Goal: Task Accomplishment & Management: Use online tool/utility

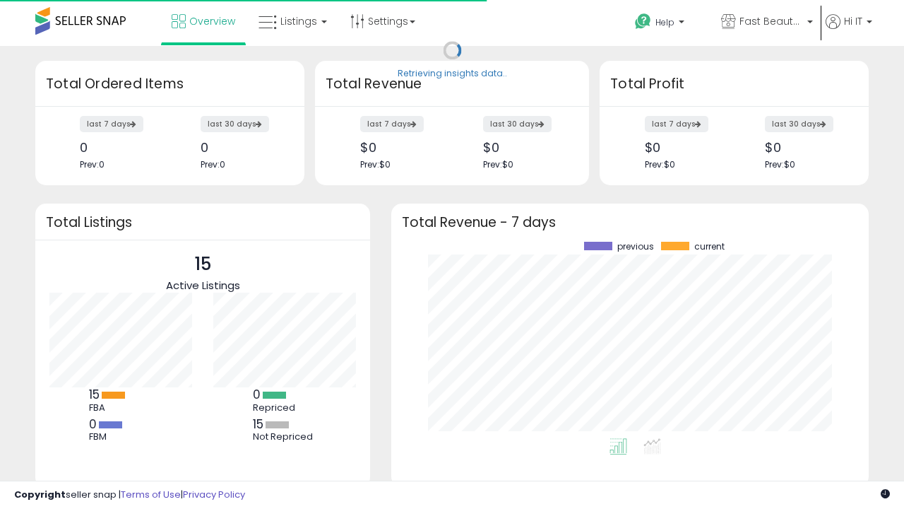
scroll to position [196, 449]
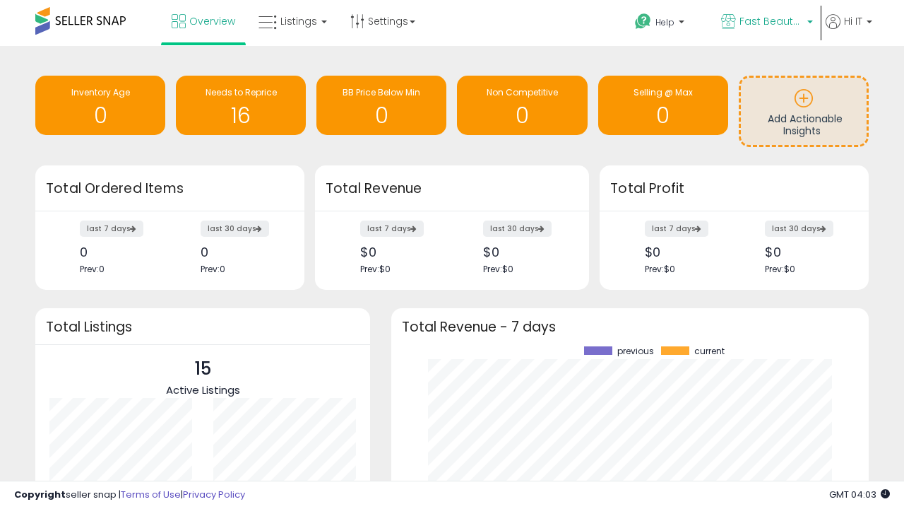
click at [766, 23] on span "Fast Beauty ([GEOGRAPHIC_DATA])" at bounding box center [772, 21] width 64 height 14
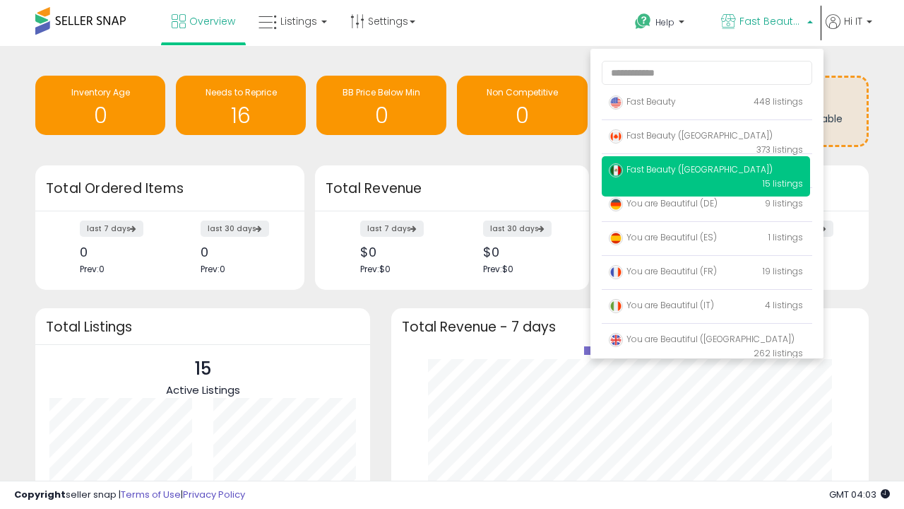
click at [706, 104] on p "Fast Beauty 448 listings" at bounding box center [706, 102] width 208 height 28
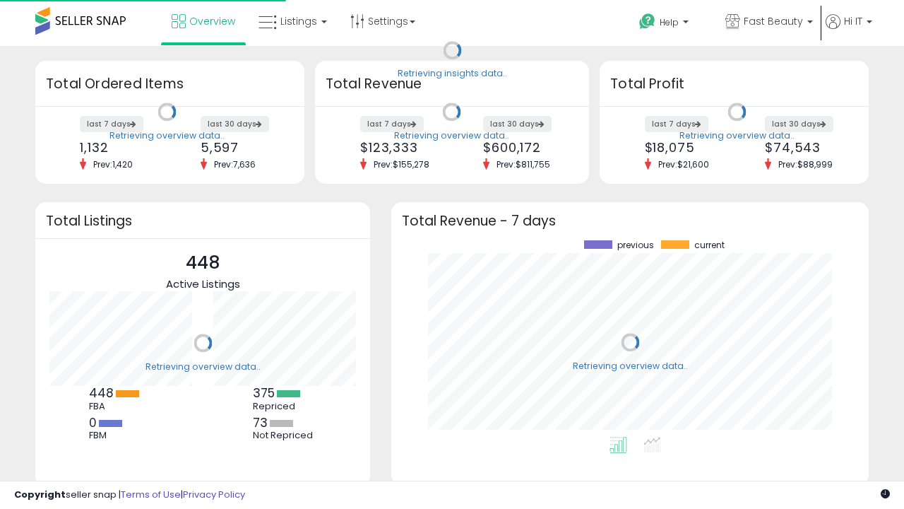
scroll to position [196, 449]
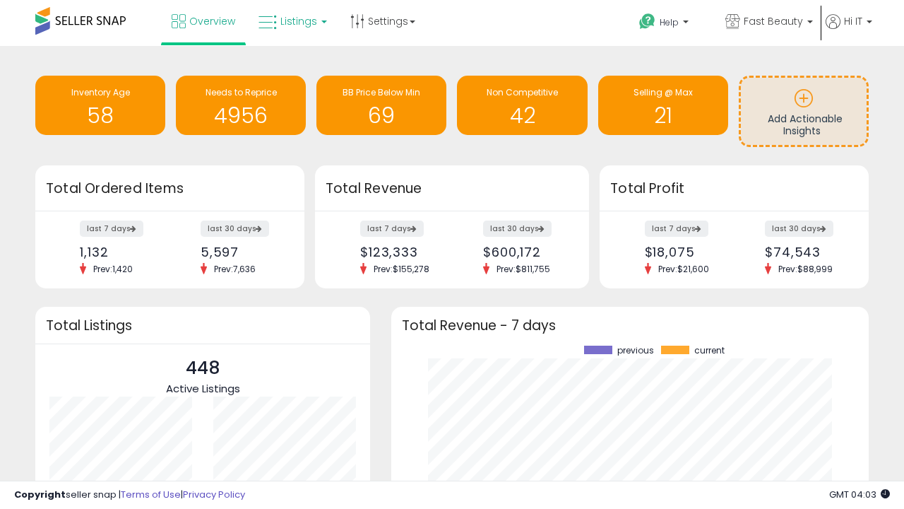
click at [291, 21] on span "Listings" at bounding box center [298, 21] width 37 height 14
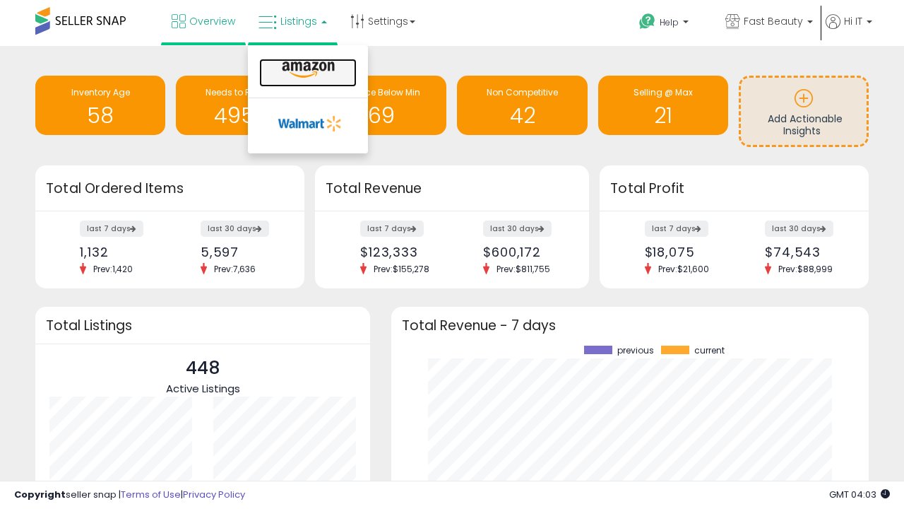
click at [307, 70] on icon at bounding box center [308, 70] width 61 height 18
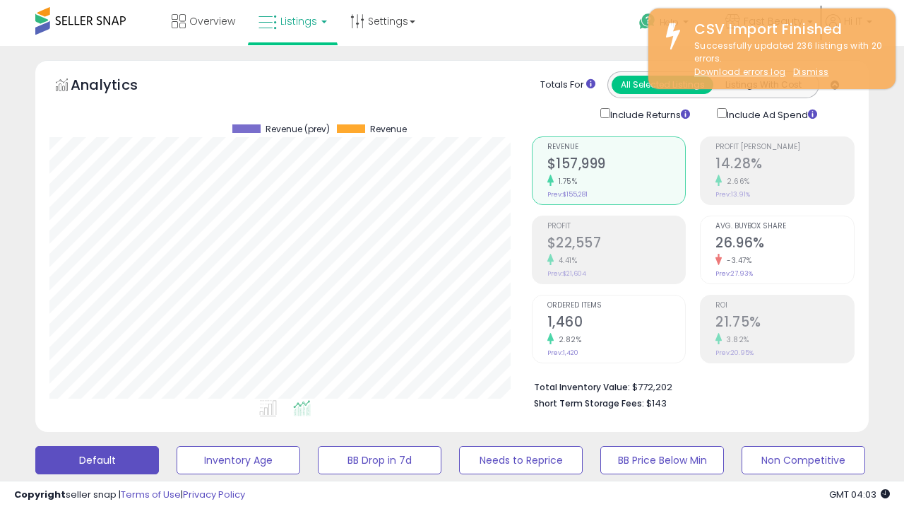
scroll to position [290, 482]
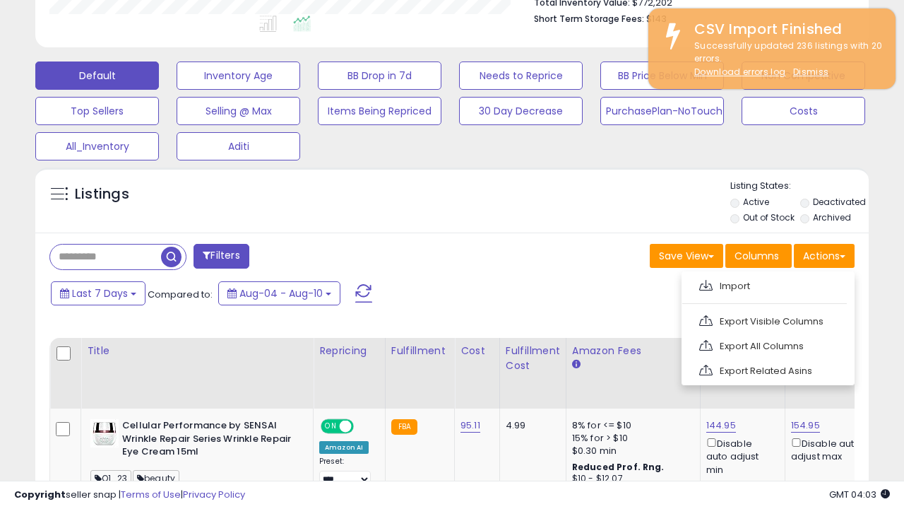
click at [706, 283] on span at bounding box center [705, 285] width 13 height 11
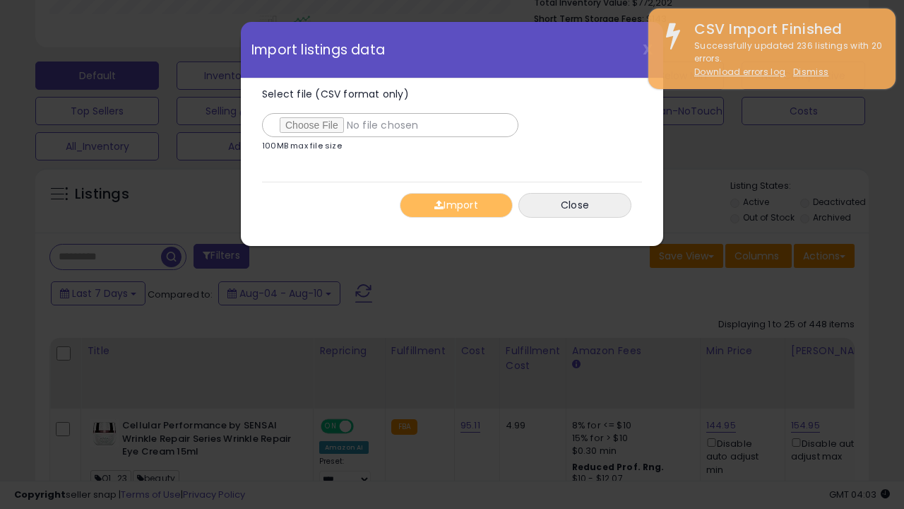
type input "**********"
click at [456, 205] on button "Import" at bounding box center [456, 205] width 113 height 25
